Goal: Find specific page/section: Find specific page/section

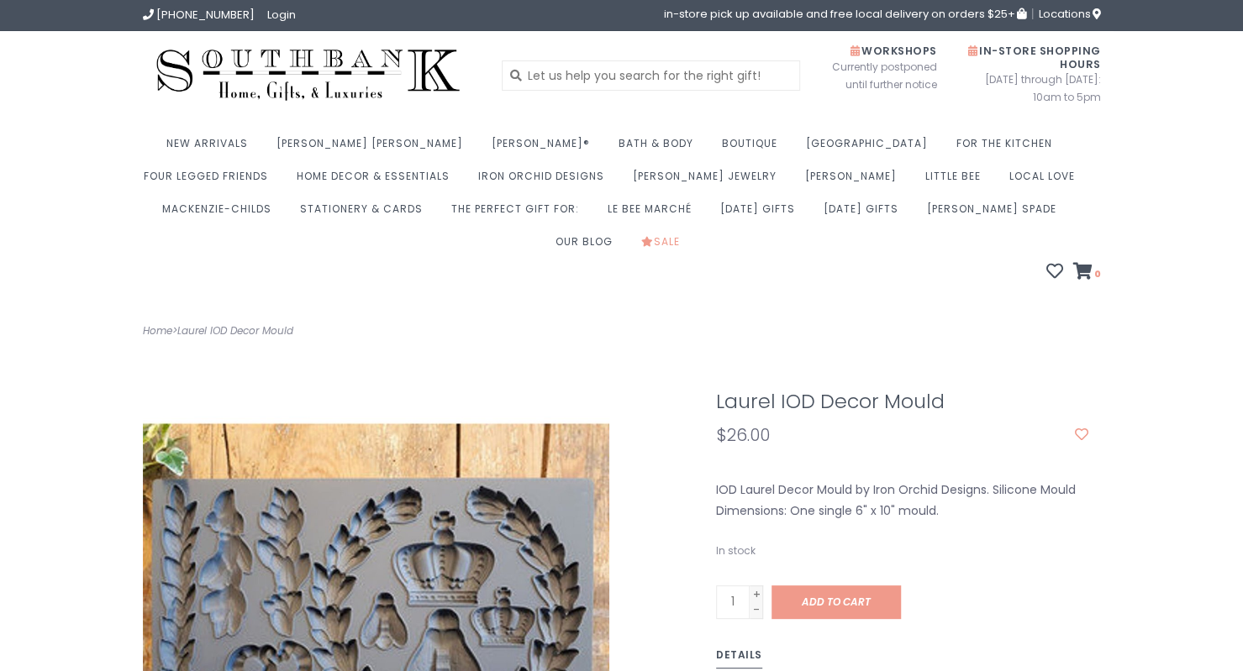
click at [795, 391] on h1 "Laurel IOD Decor Mould" at bounding box center [902, 402] width 372 height 22
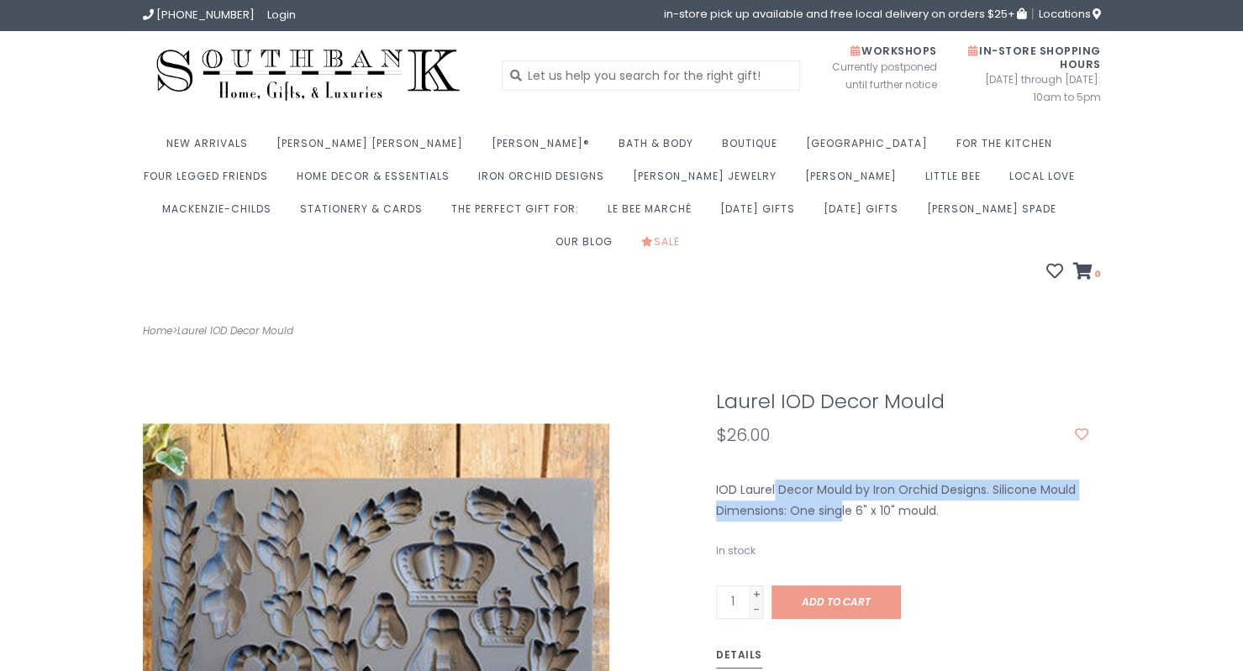
drag, startPoint x: 782, startPoint y: 477, endPoint x: 715, endPoint y: 455, distance: 69.9
click at [715, 480] on div "IOD Laurel Decor Mould by Iron Orchid Designs. Silicone Mould Dimensions: One s…" at bounding box center [902, 501] width 398 height 42
copy div "IOD Laurel Decor Mould by Iron Orchid Designs. Silicone Mould Dimensions"
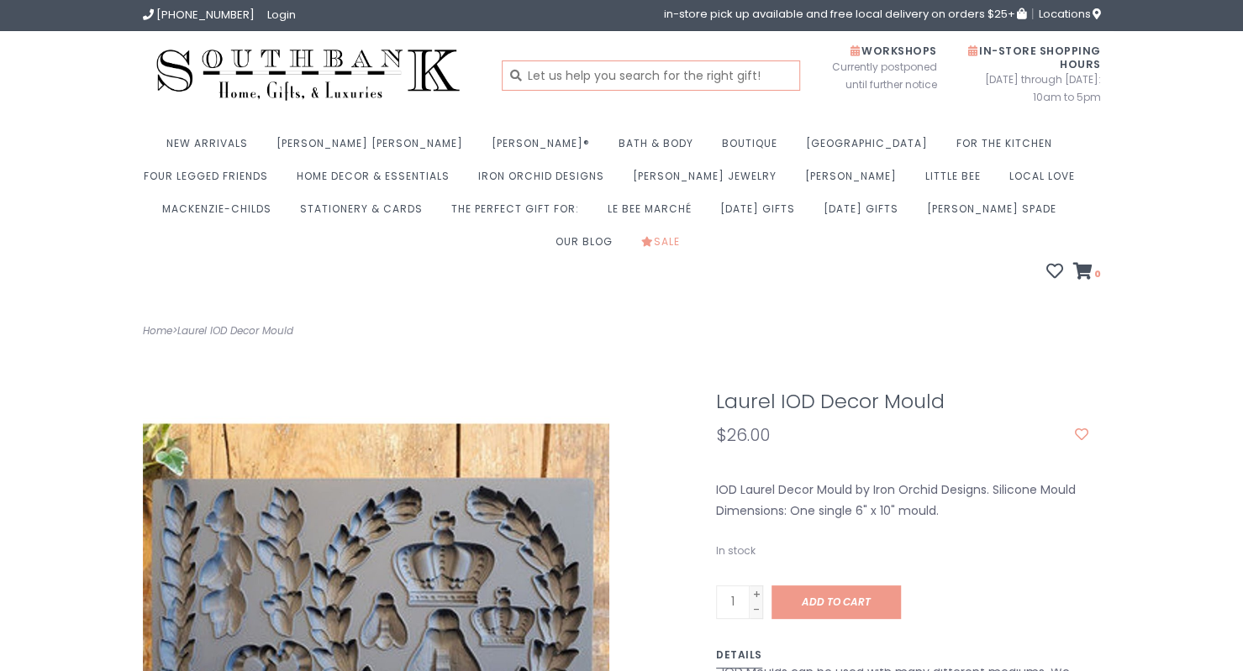
click at [607, 71] on input "text" at bounding box center [651, 76] width 298 height 30
type input "iod molds"
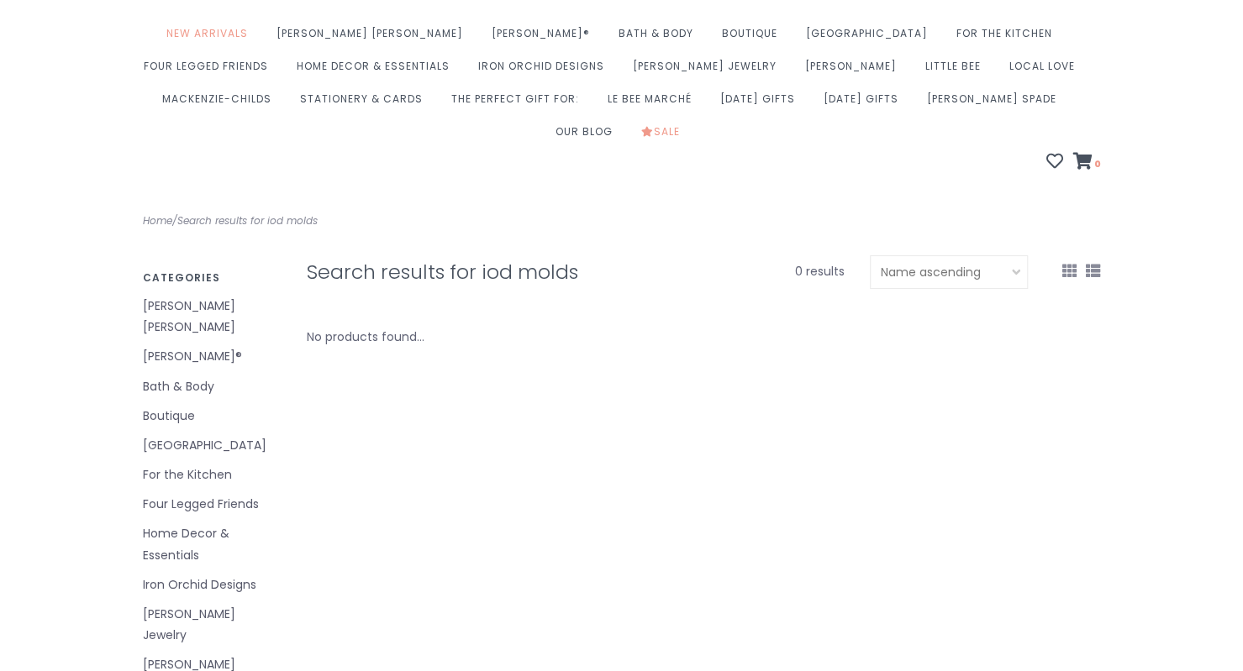
scroll to position [114, 0]
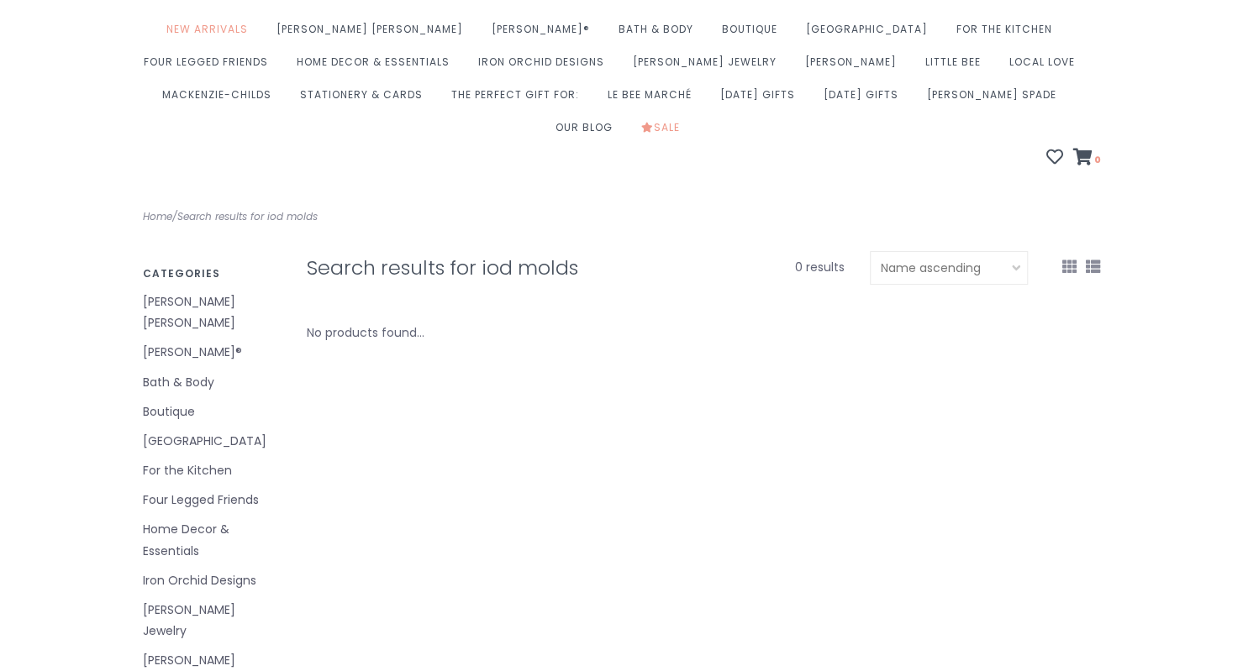
click at [231, 571] on link "Iron Orchid Designs" at bounding box center [212, 581] width 139 height 21
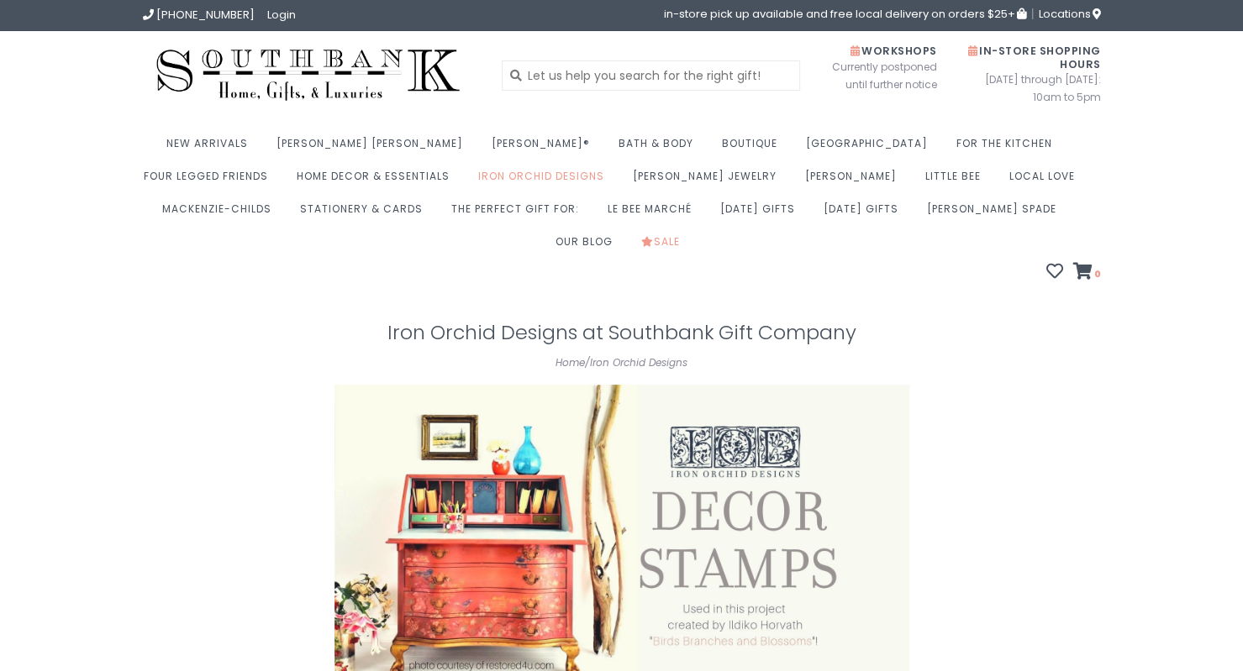
scroll to position [519, 0]
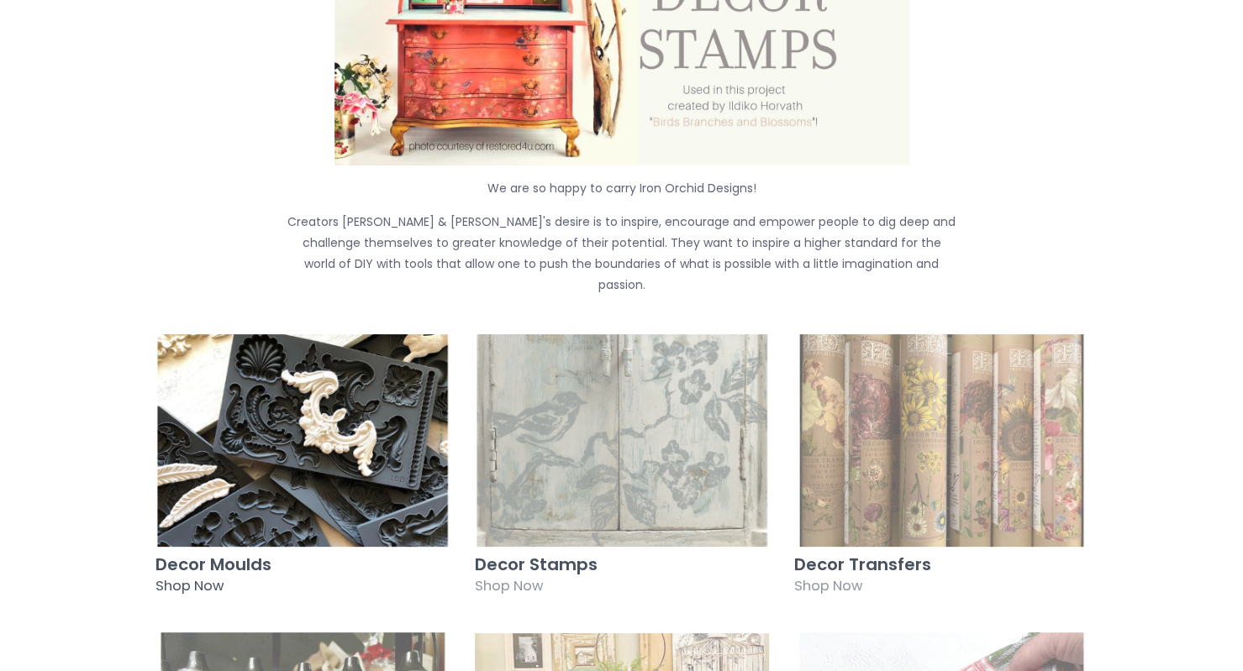
click at [200, 556] on h3 "Decor Moulds" at bounding box center [302, 565] width 294 height 18
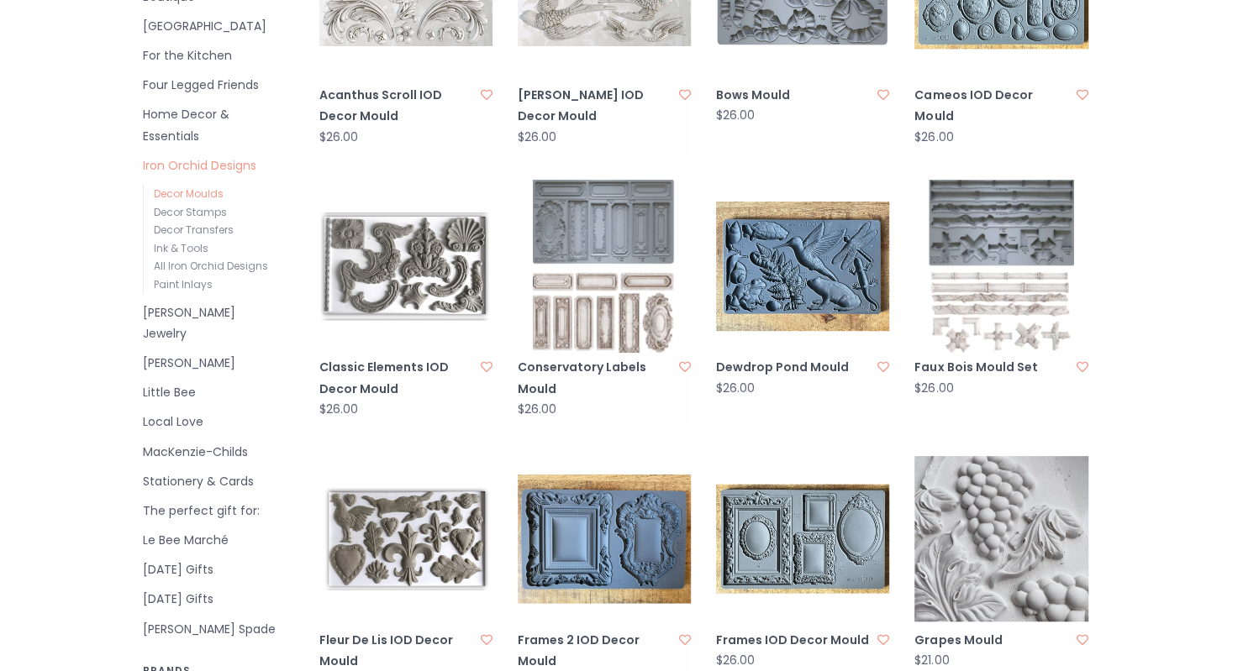
scroll to position [530, 0]
drag, startPoint x: 1113, startPoint y: 361, endPoint x: 1145, endPoint y: 403, distance: 52.1
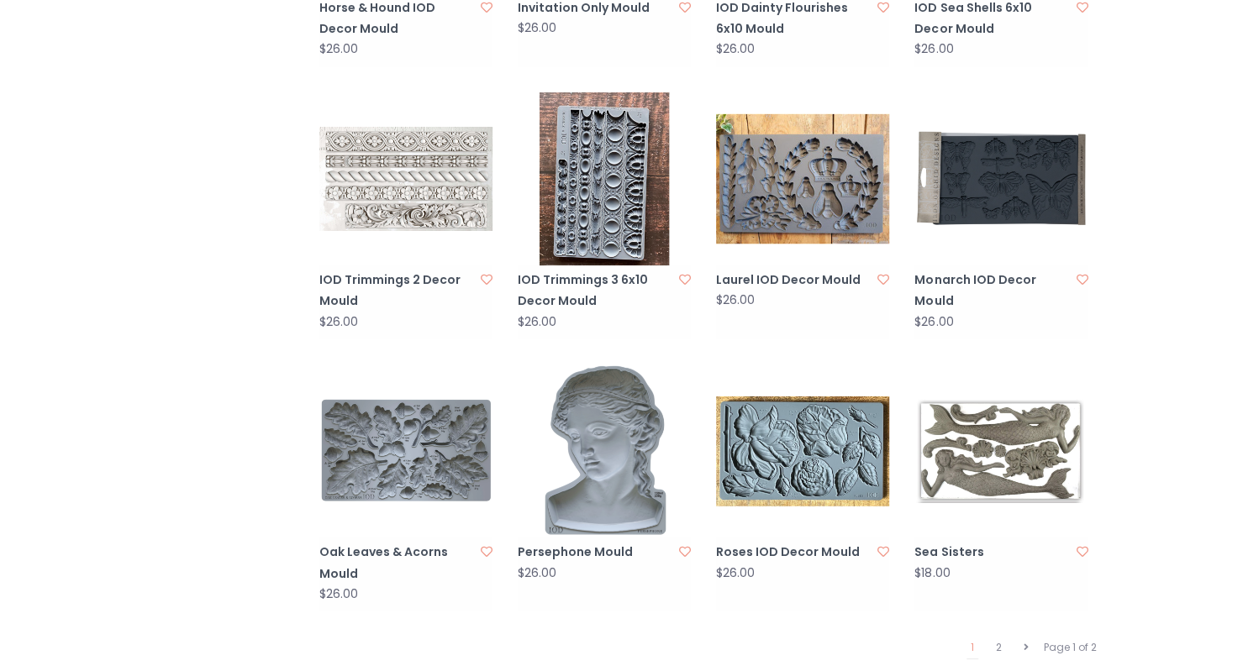
scroll to position [1435, 0]
click at [1005, 636] on link "2" at bounding box center [999, 647] width 14 height 22
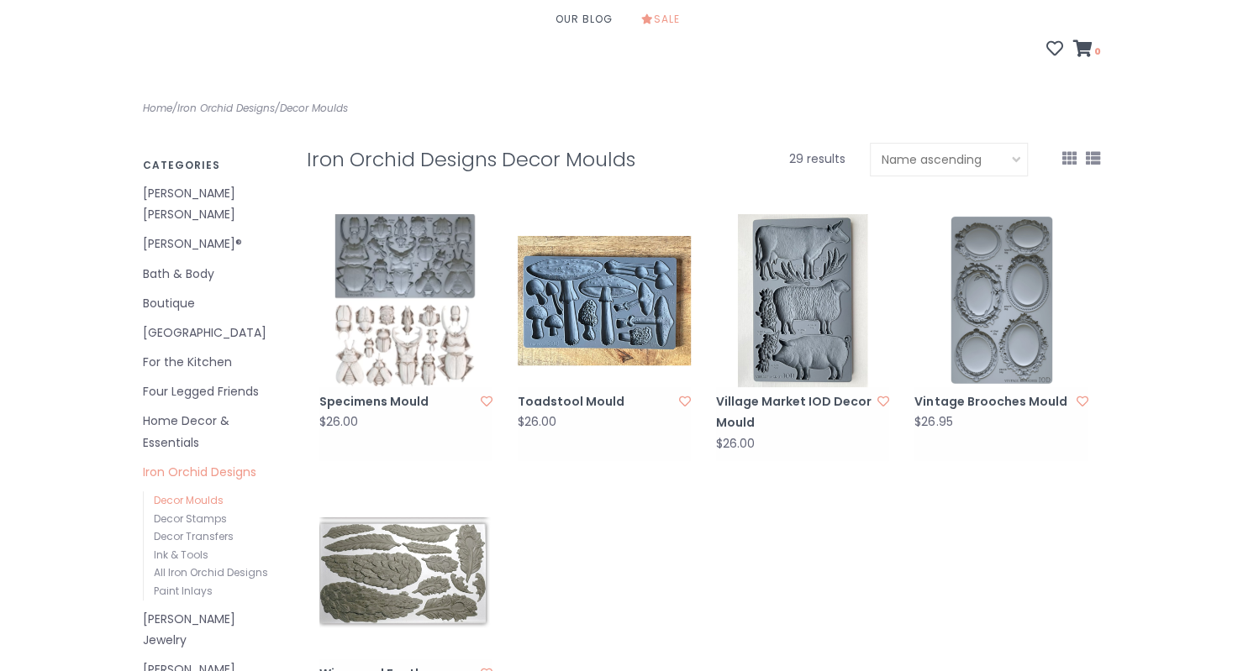
scroll to position [241, 0]
